Goal: Task Accomplishment & Management: Use online tool/utility

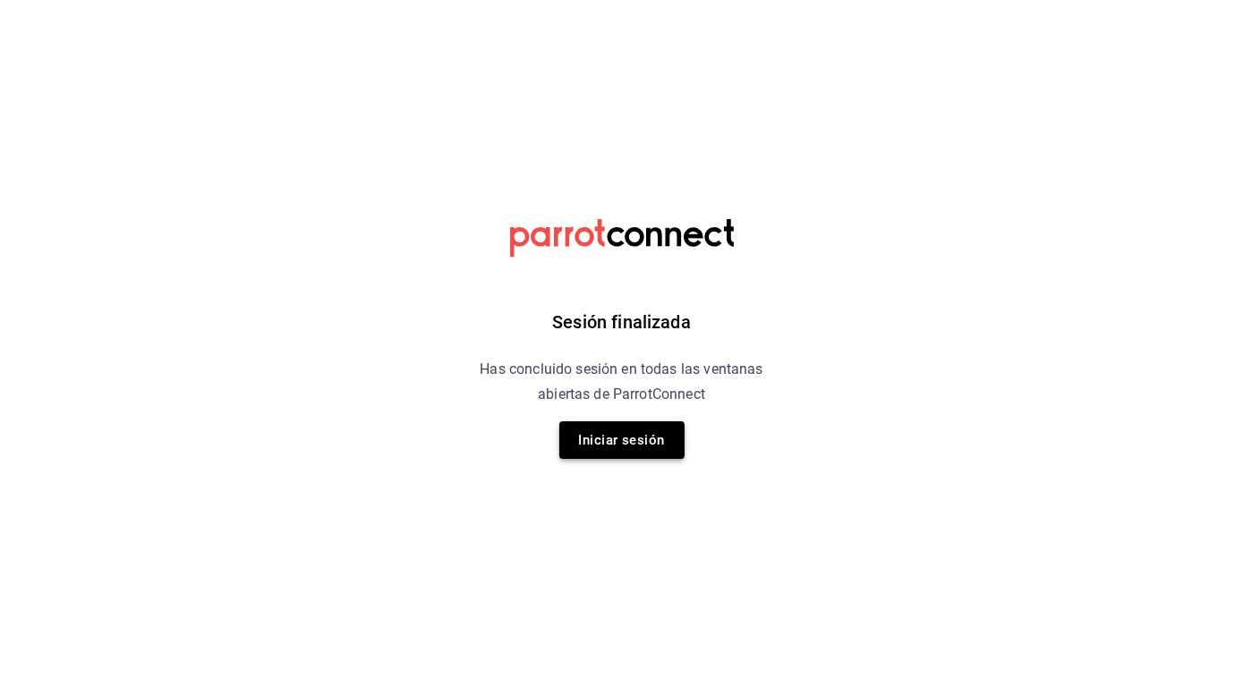
click at [621, 434] on button "Iniciar sesión" at bounding box center [621, 441] width 125 height 38
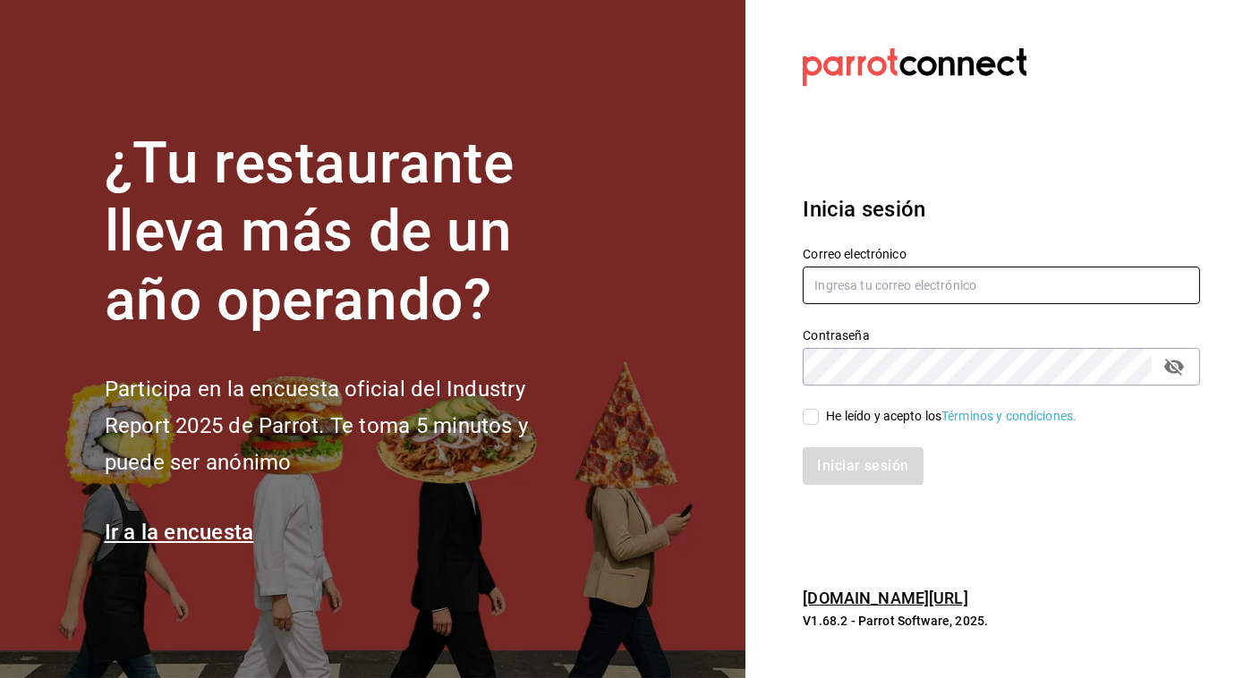
click at [854, 292] on input "text" at bounding box center [1001, 286] width 397 height 38
type input "[PERSON_NAME][EMAIL_ADDRESS][PERSON_NAME][DOMAIN_NAME]"
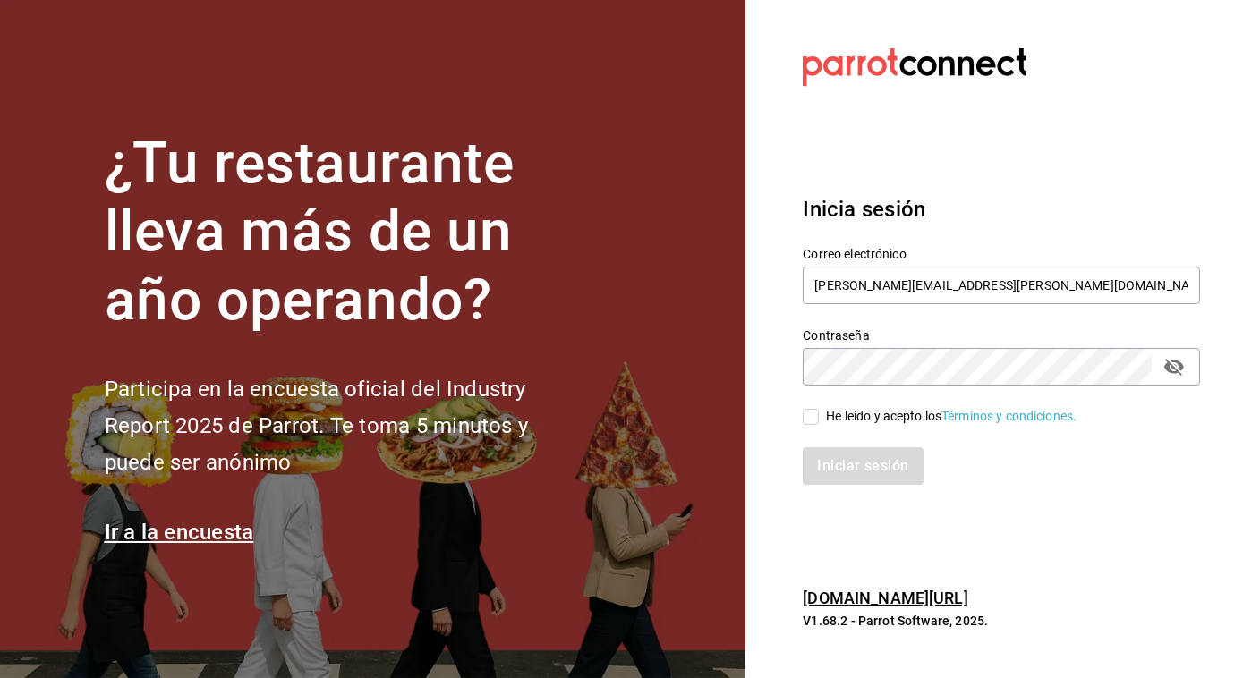
click at [814, 412] on input "He leído y acepto los Términos y condiciones." at bounding box center [811, 417] width 16 height 16
checkbox input "true"
click at [823, 455] on button "Iniciar sesión" at bounding box center [864, 467] width 122 height 38
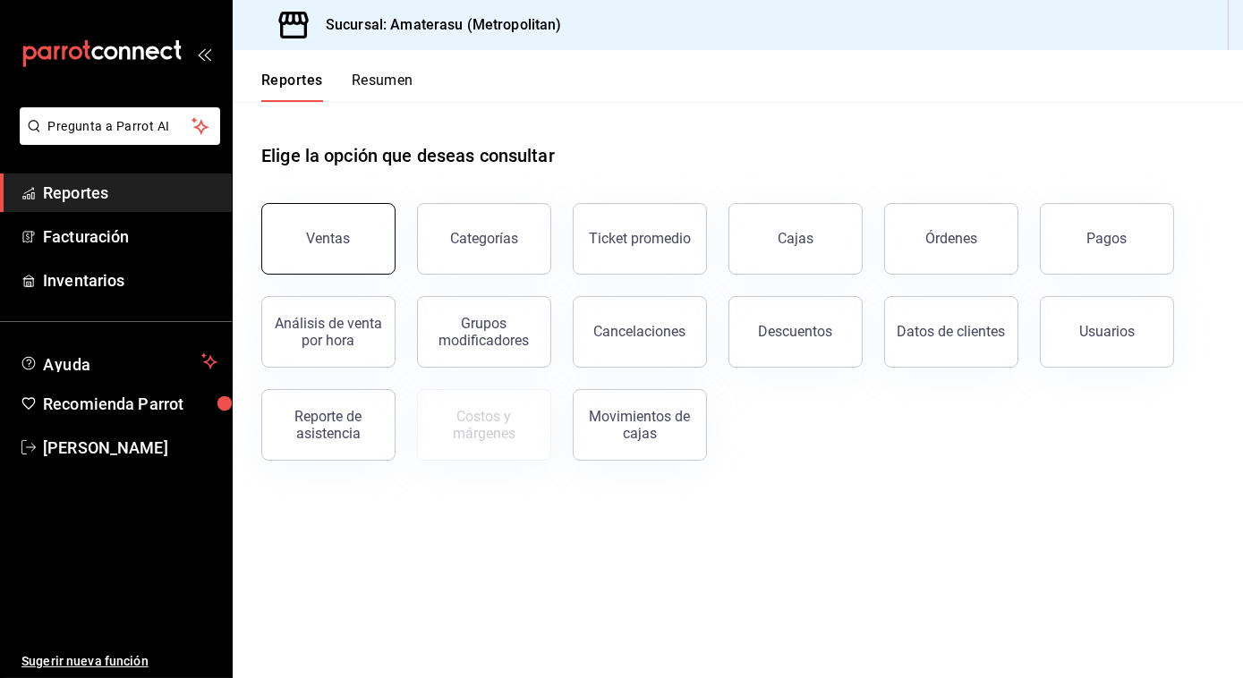
click at [343, 231] on div "Ventas" at bounding box center [329, 238] width 44 height 17
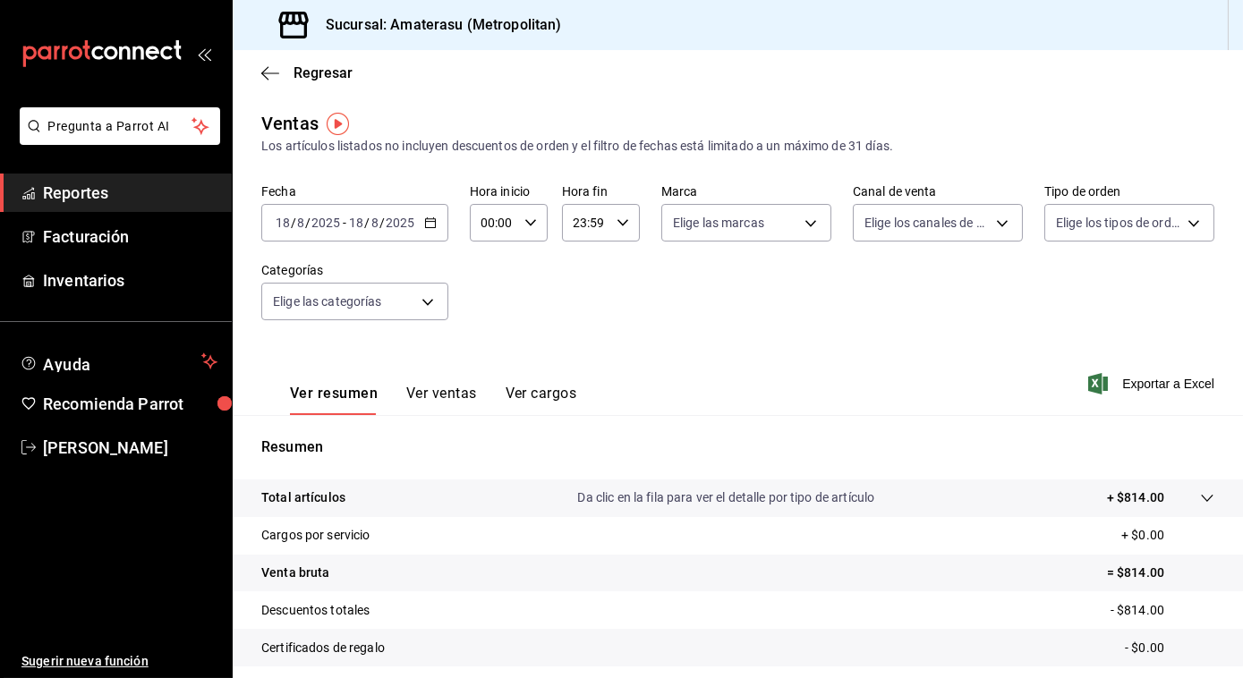
click at [427, 221] on icon "button" at bounding box center [430, 223] width 13 height 13
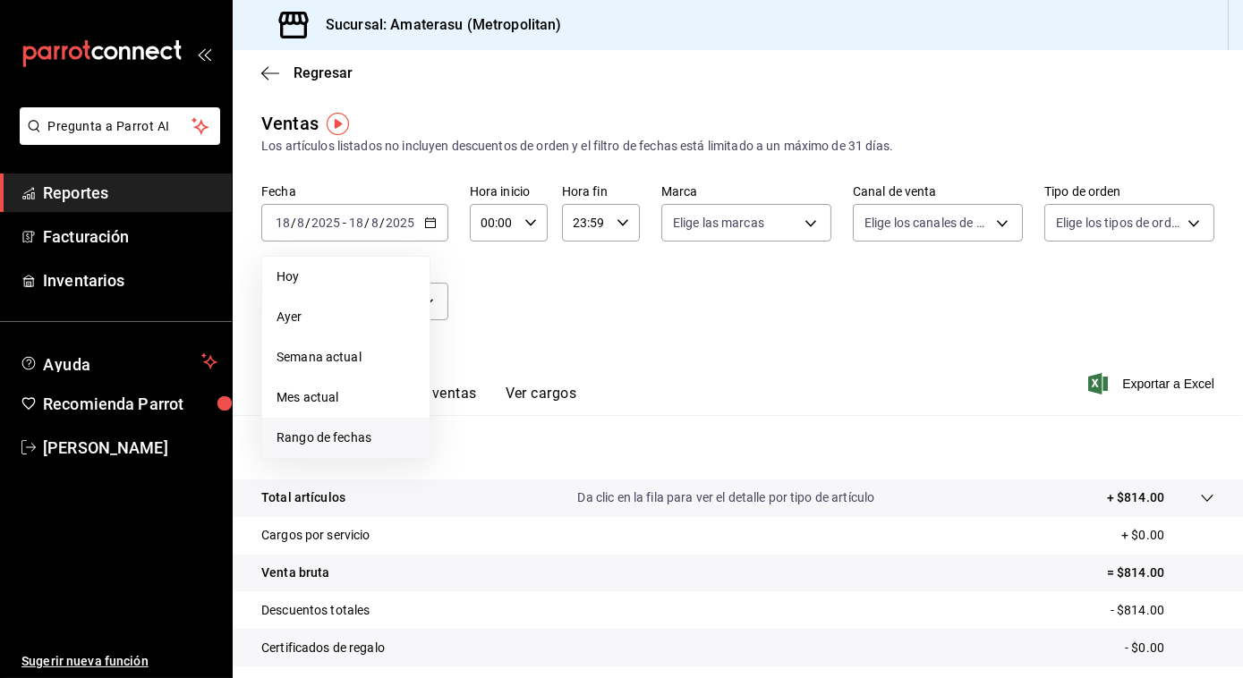
click at [309, 433] on span "Rango de fechas" at bounding box center [346, 438] width 139 height 19
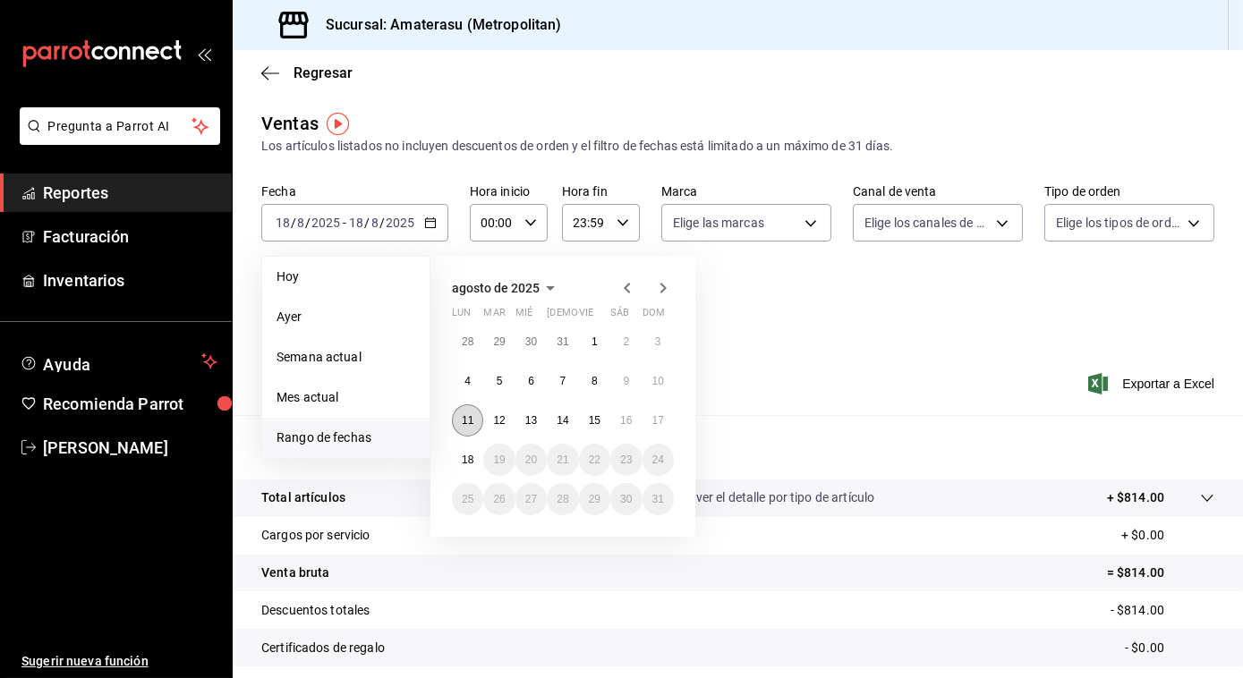
click at [467, 422] on abbr "11" at bounding box center [468, 420] width 12 height 13
click at [661, 426] on abbr "17" at bounding box center [658, 420] width 12 height 13
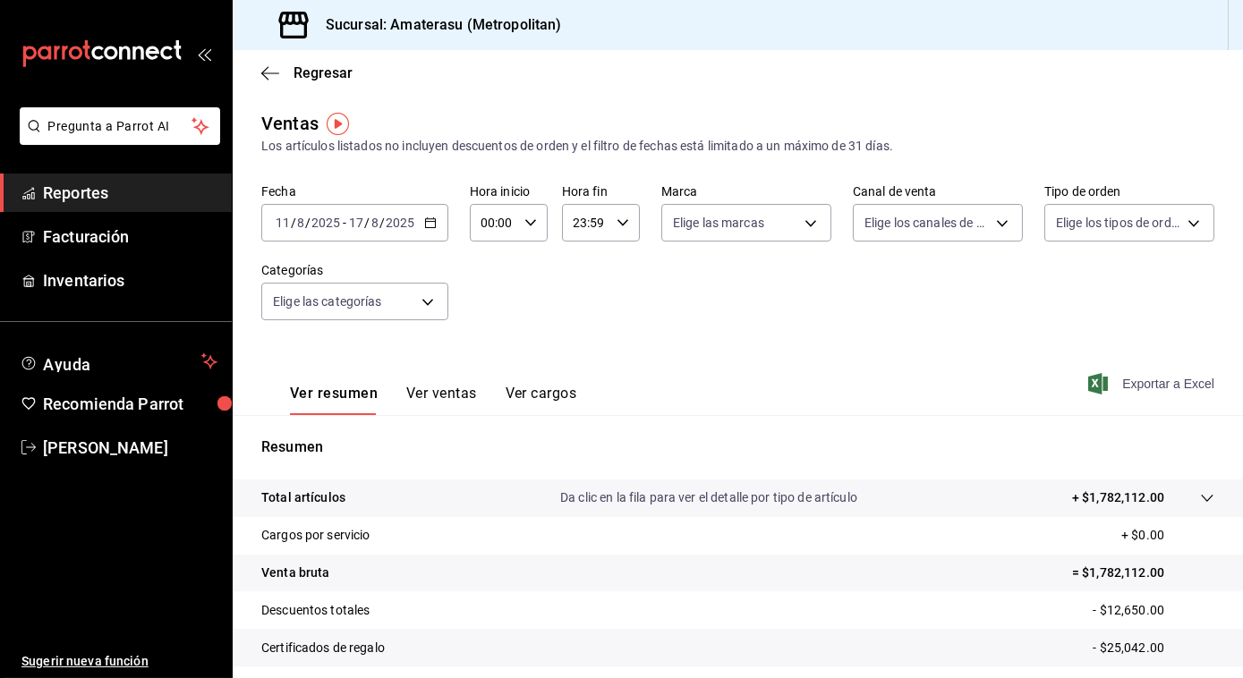
click at [1151, 386] on span "Exportar a Excel" at bounding box center [1153, 383] width 123 height 21
